Goal: Information Seeking & Learning: Learn about a topic

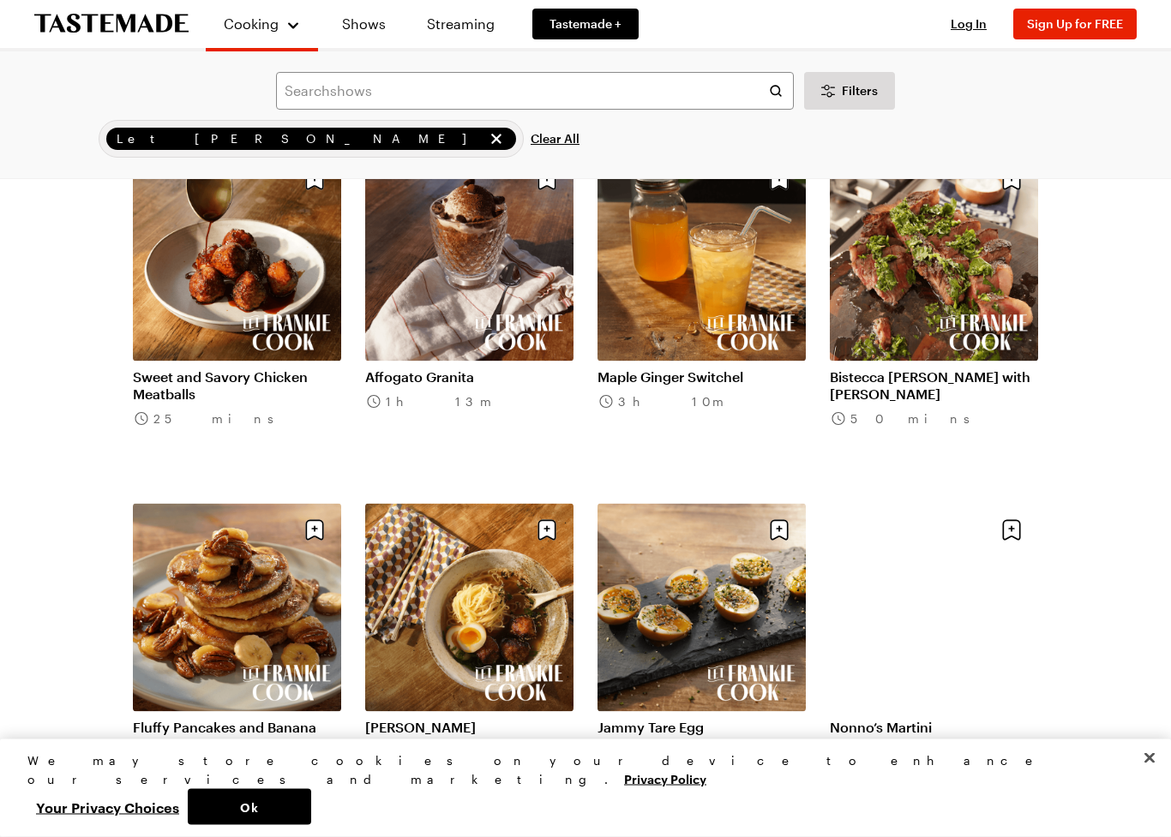
scroll to position [1625, 0]
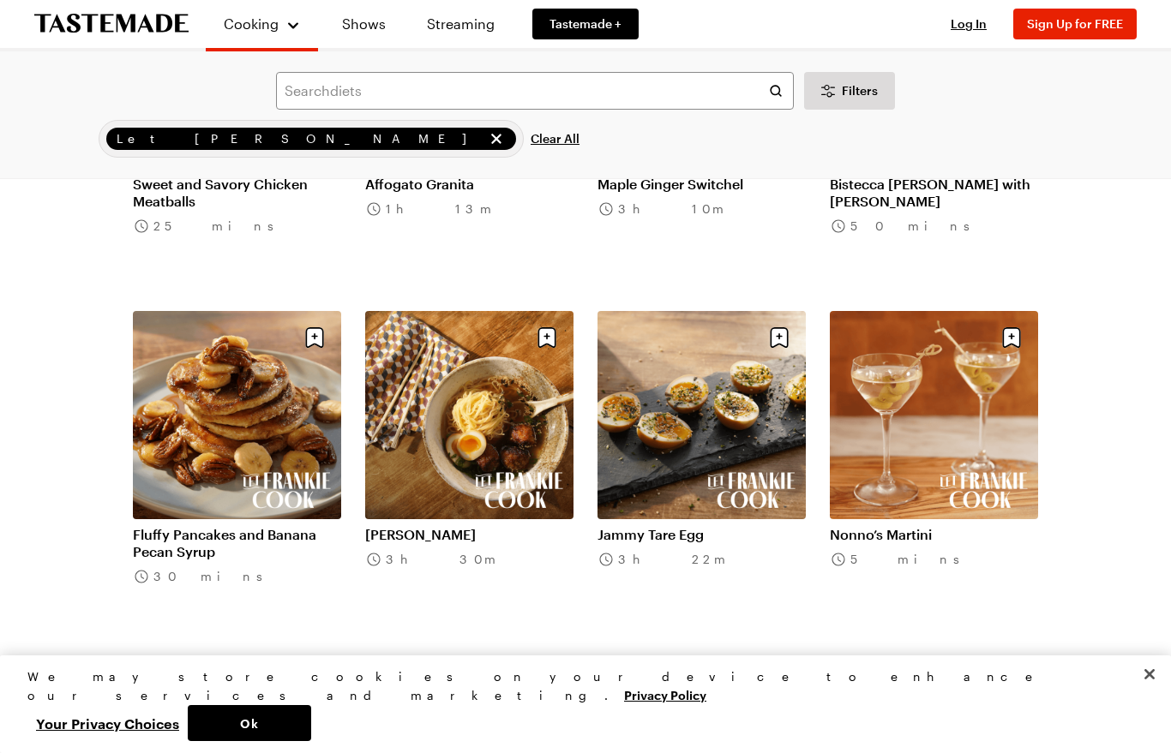
scroll to position [1796, 0]
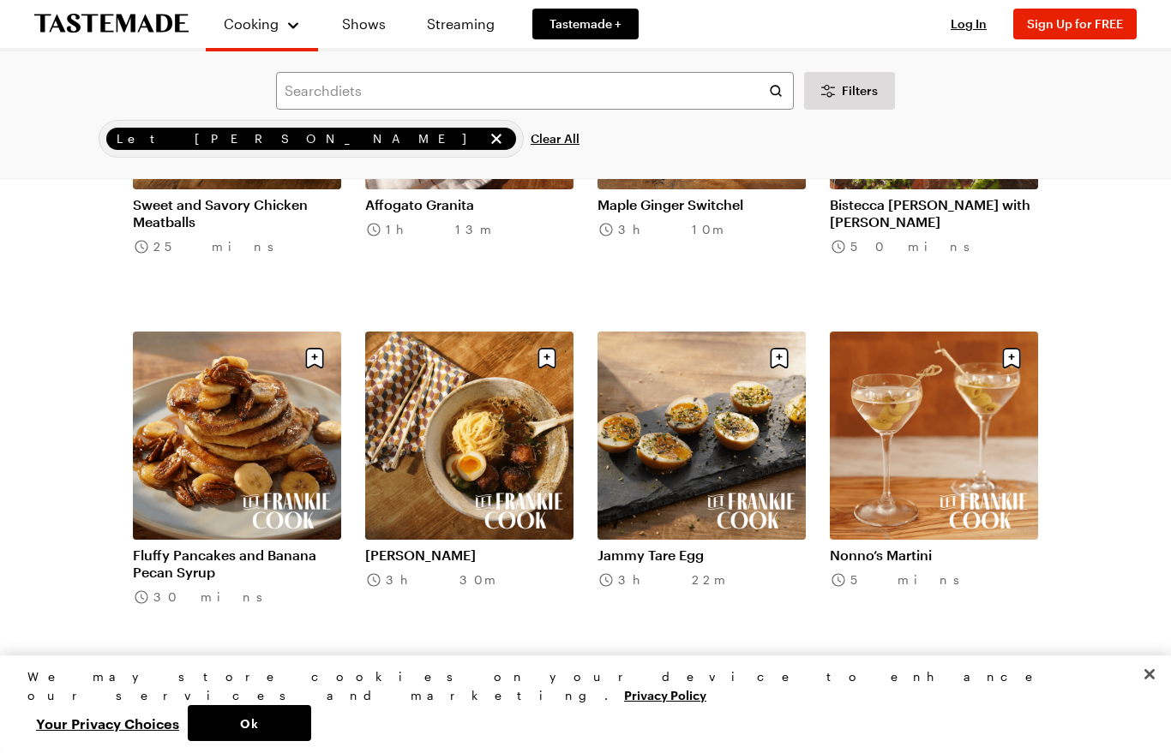
click at [219, 547] on link "Fluffy Pancakes and Banana Pecan Syrup" at bounding box center [237, 564] width 208 height 34
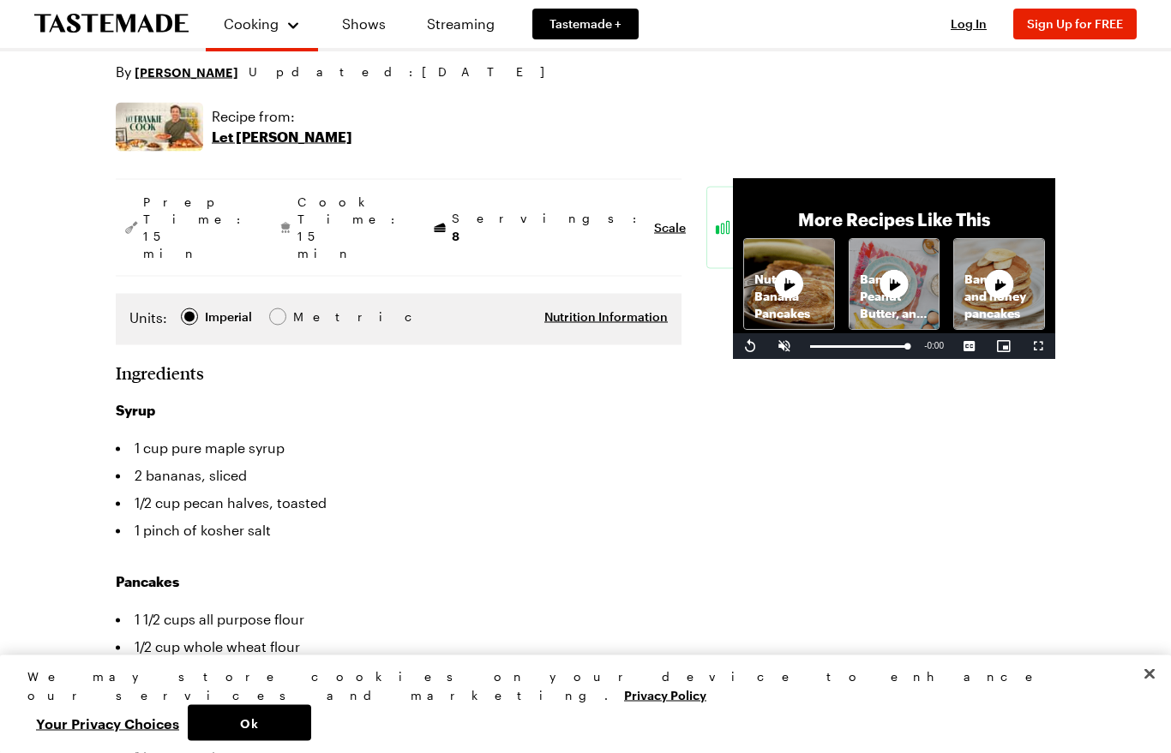
scroll to position [262, 0]
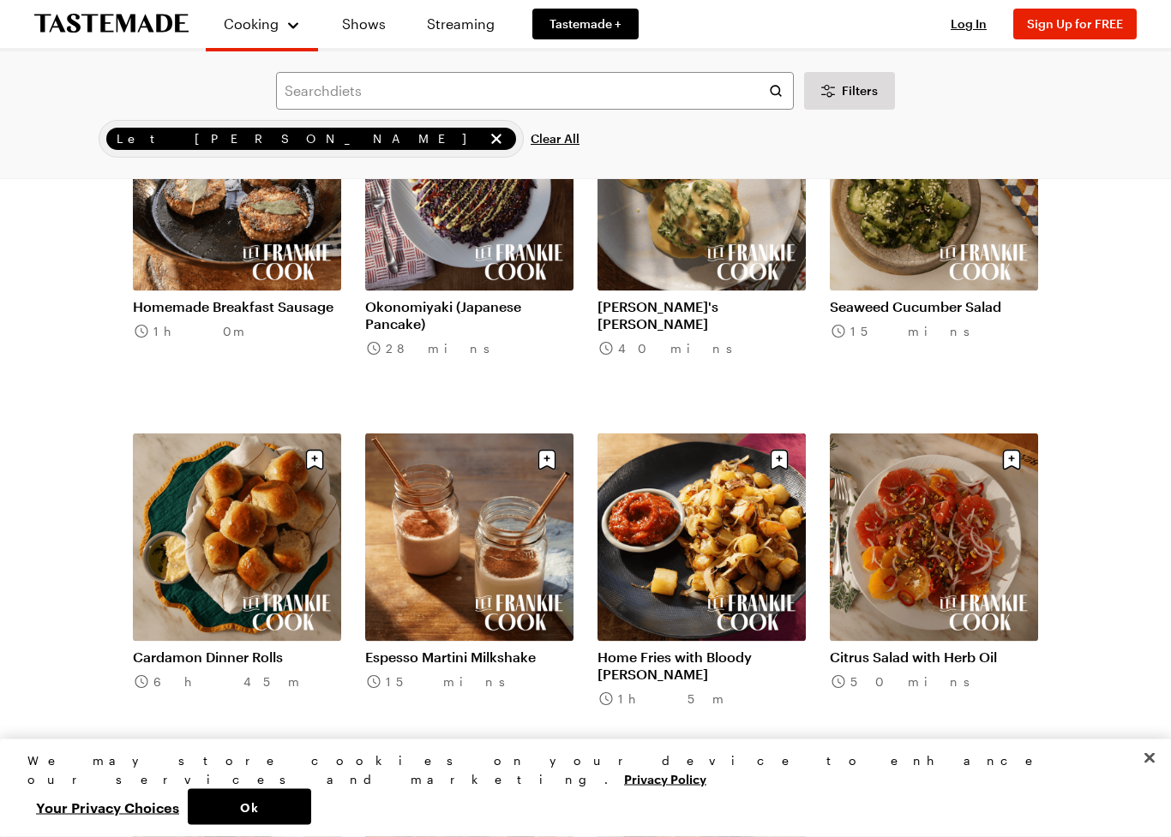
scroll to position [2399, 0]
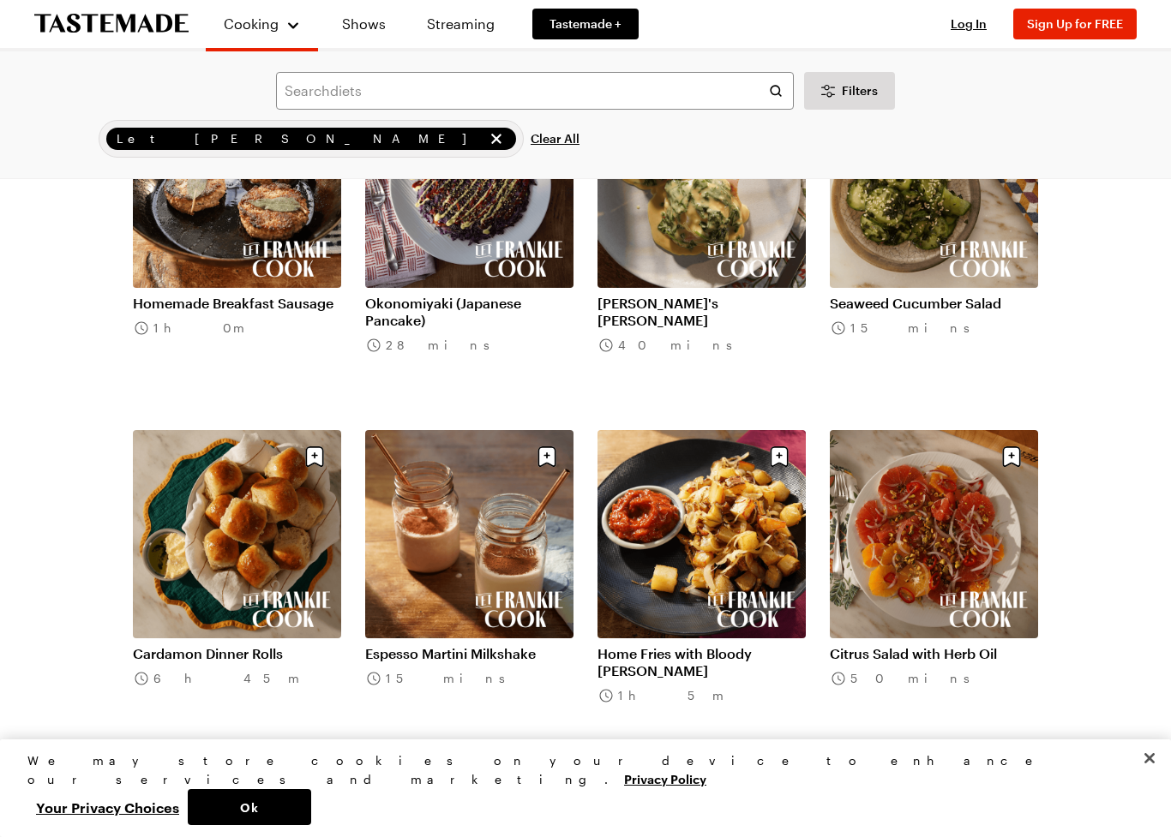
click at [704, 645] on link "Home Fries with Bloody [PERSON_NAME]" at bounding box center [701, 662] width 208 height 34
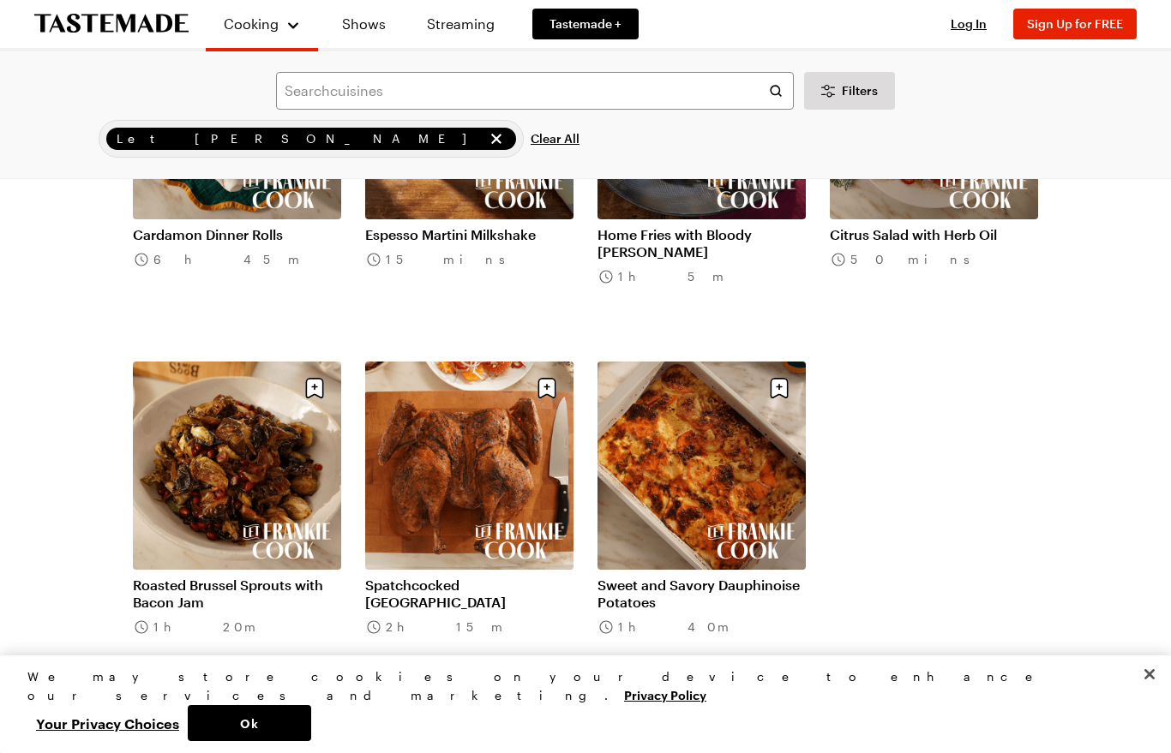
scroll to position [2817, 0]
click at [199, 578] on link "Roasted Brussel Sprouts with Bacon Jam" at bounding box center [237, 595] width 208 height 34
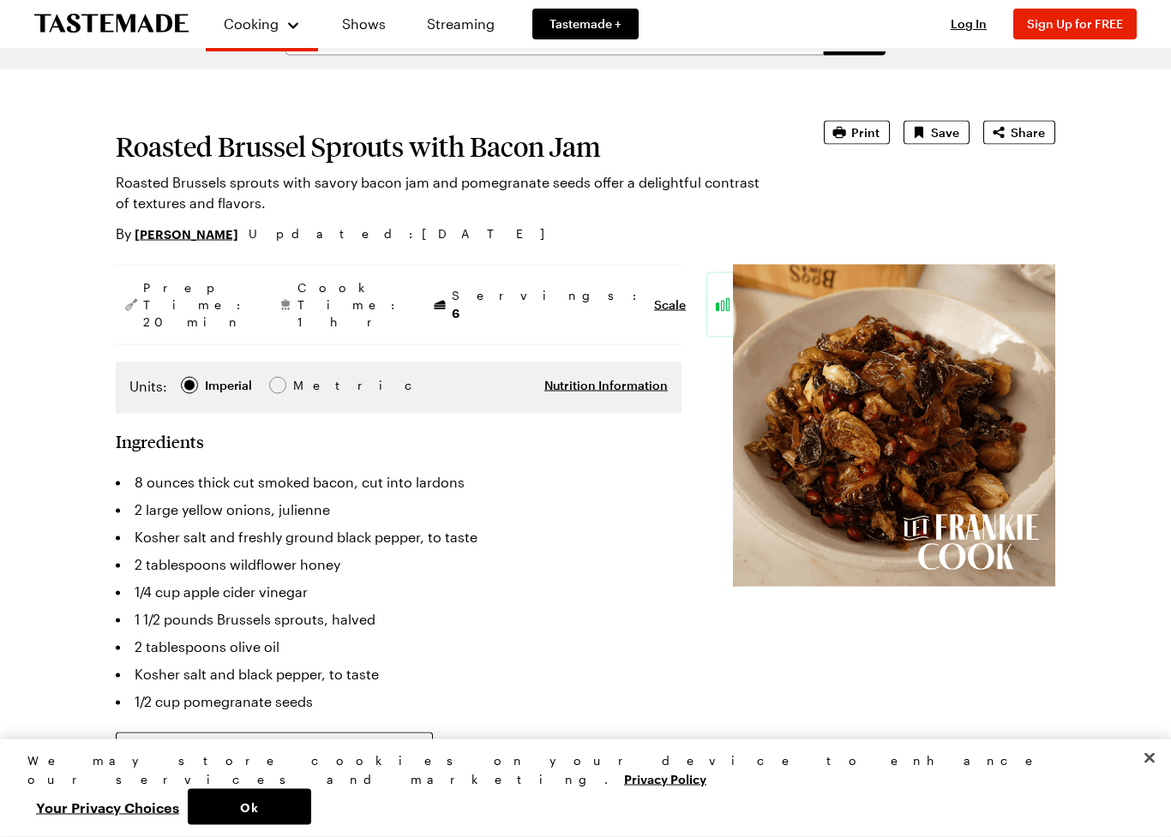
scroll to position [124, 0]
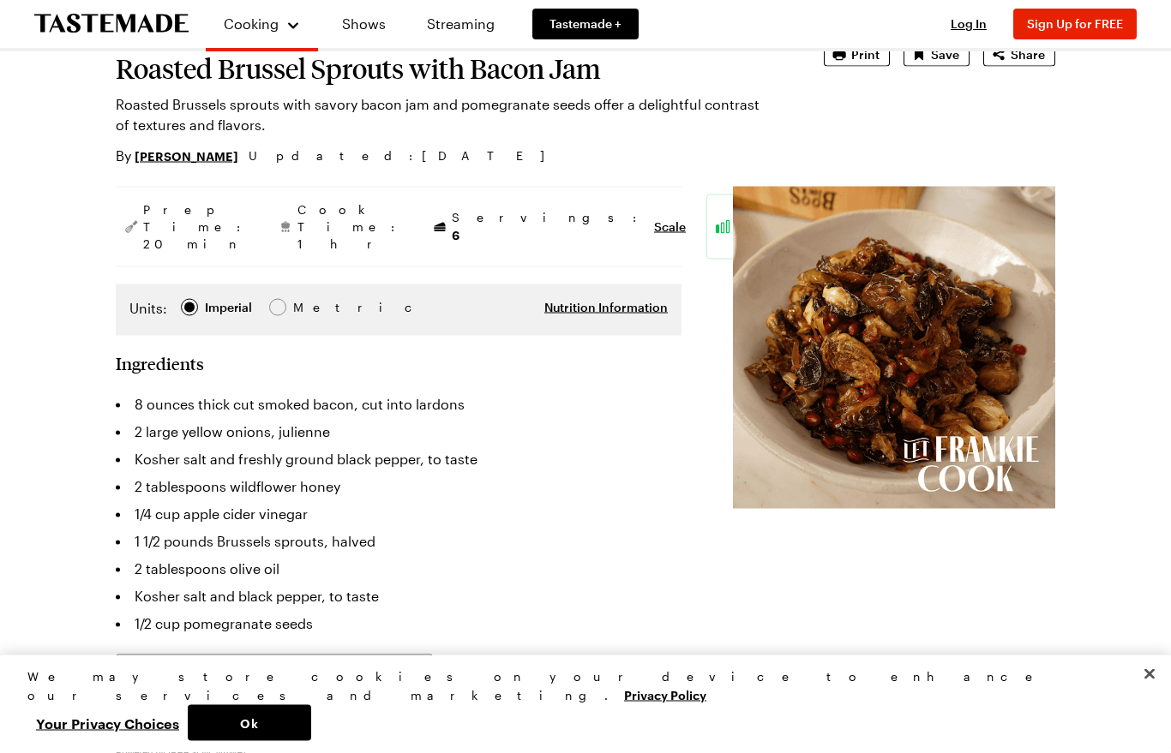
scroll to position [154, 0]
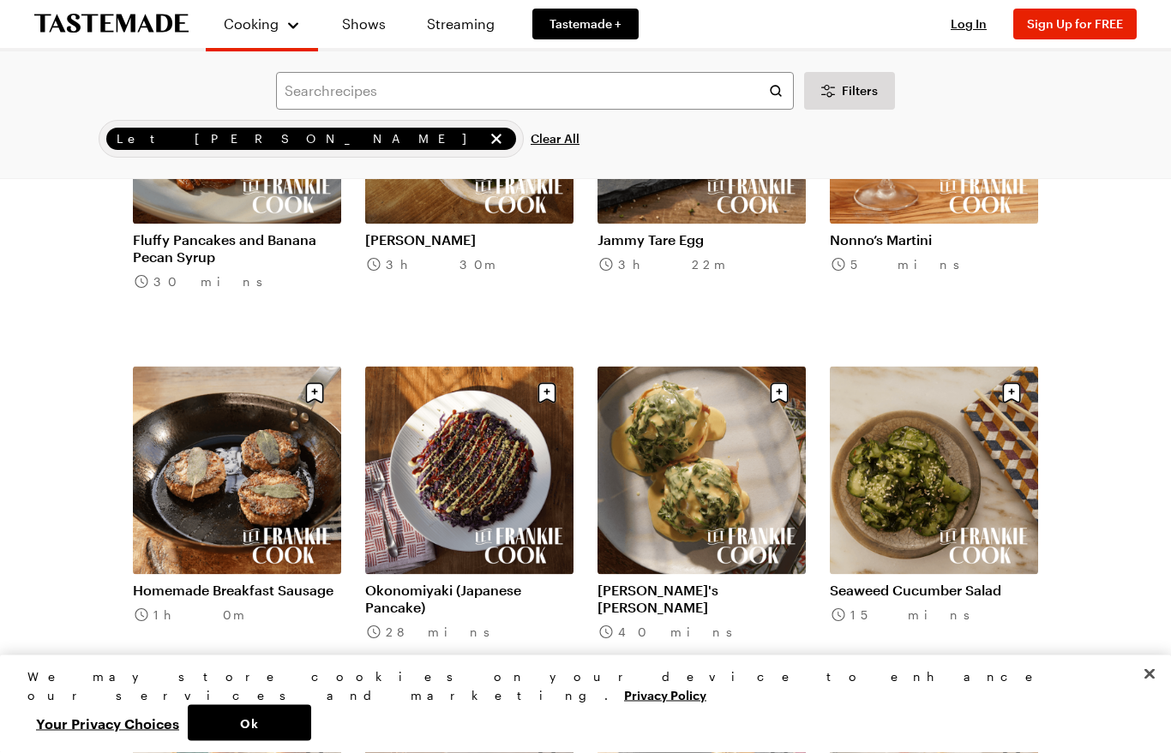
scroll to position [2113, 0]
click at [689, 581] on link "[PERSON_NAME]'s [PERSON_NAME]" at bounding box center [701, 598] width 208 height 34
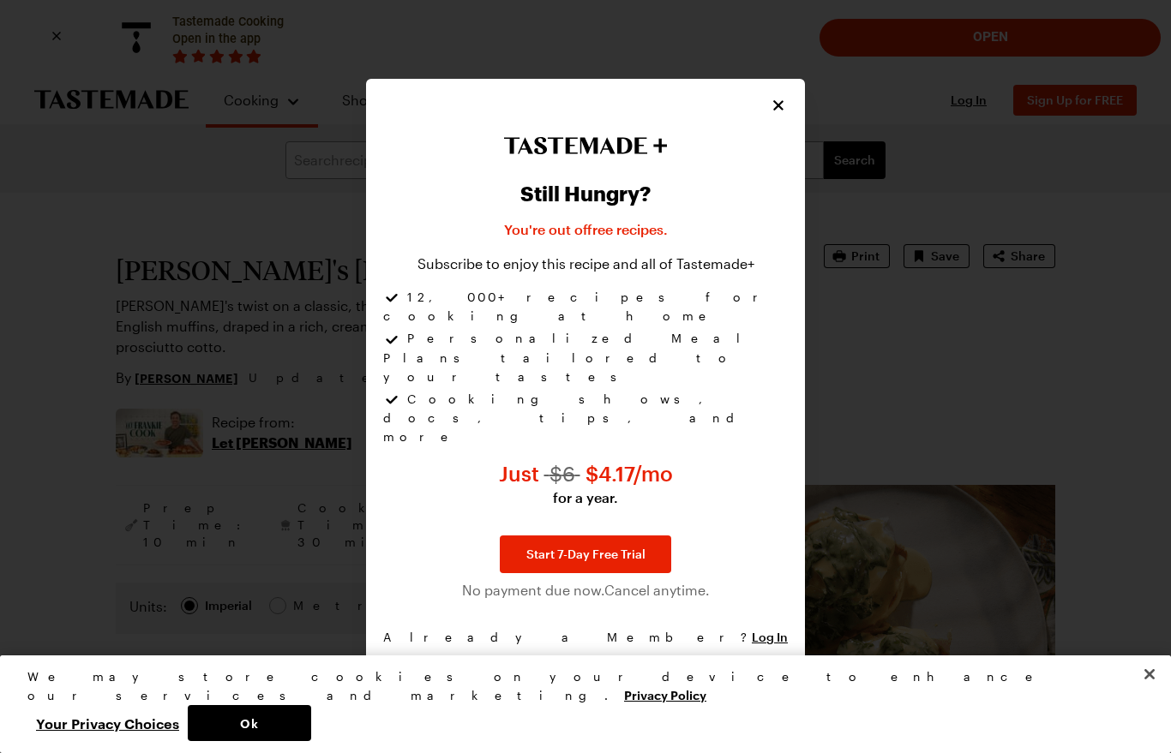
click at [783, 114] on icon "Close" at bounding box center [778, 105] width 17 height 17
